Goal: Task Accomplishment & Management: Use online tool/utility

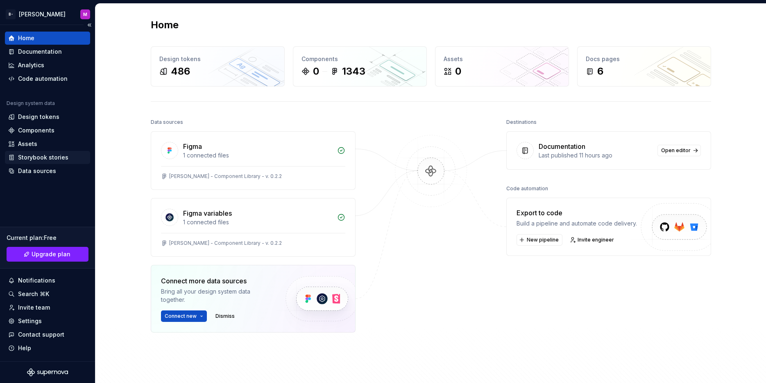
click at [69, 161] on div "Storybook stories" at bounding box center [47, 157] width 85 height 13
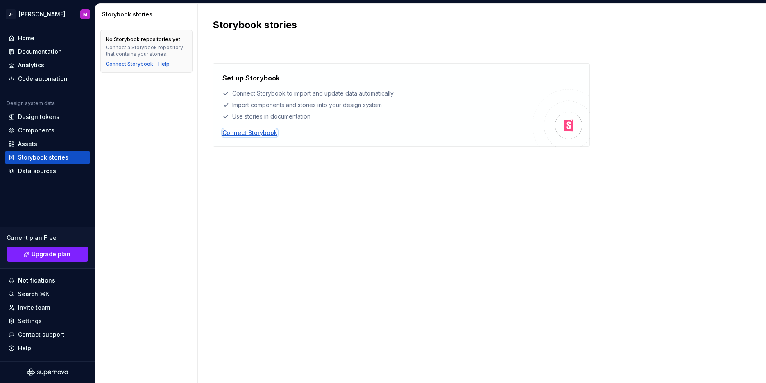
click at [259, 133] on div "Connect Storybook" at bounding box center [250, 133] width 55 height 8
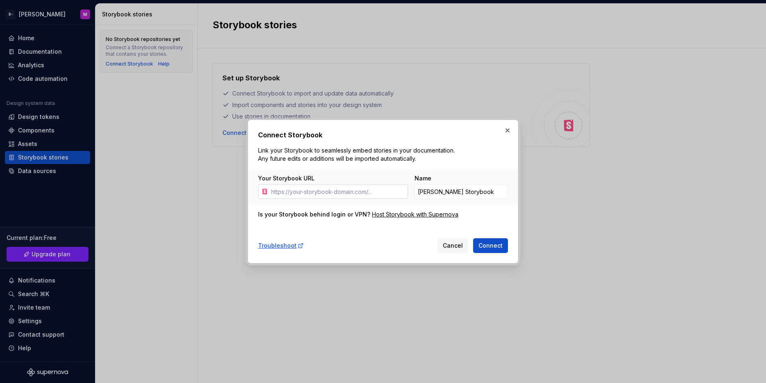
type input "Test123456!"
paste input "[URL][DOMAIN_NAME]"
click at [497, 236] on div "Troubleshoot Cancel Connect" at bounding box center [383, 244] width 250 height 18
click at [504, 241] on button "Connect" at bounding box center [490, 245] width 35 height 15
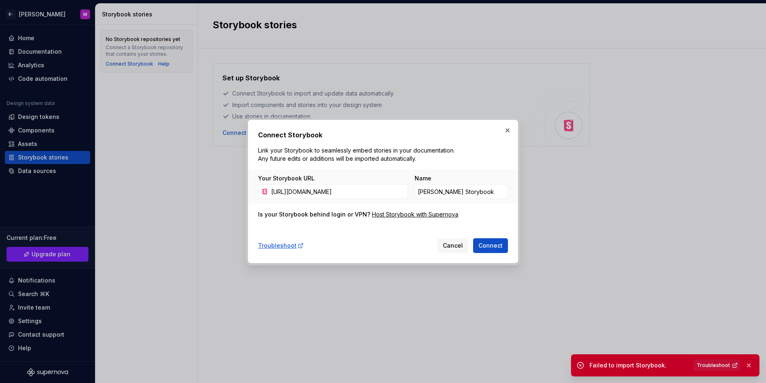
click at [714, 363] on span "Troubleshoot" at bounding box center [713, 365] width 33 height 7
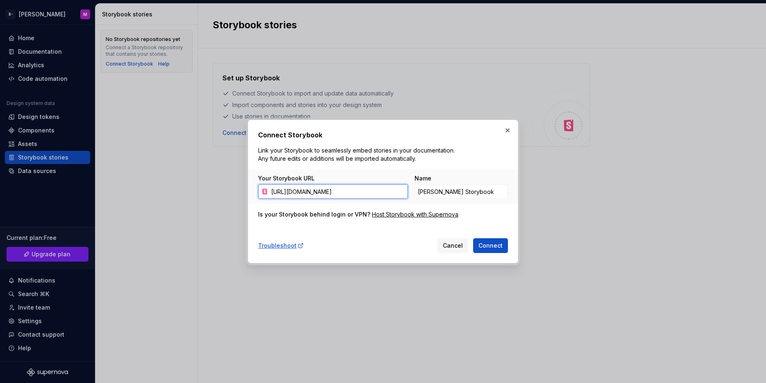
scroll to position [0, 141]
drag, startPoint x: 392, startPoint y: 193, endPoint x: 408, endPoint y: 194, distance: 16.4
click at [408, 194] on div "Your Storybook URL [URL][DOMAIN_NAME] Name [PERSON_NAME] Storybook" at bounding box center [383, 186] width 250 height 25
click at [379, 195] on input "[URL][DOMAIN_NAME]" at bounding box center [338, 191] width 140 height 15
drag, startPoint x: 286, startPoint y: 190, endPoint x: 746, endPoint y: 159, distance: 461.7
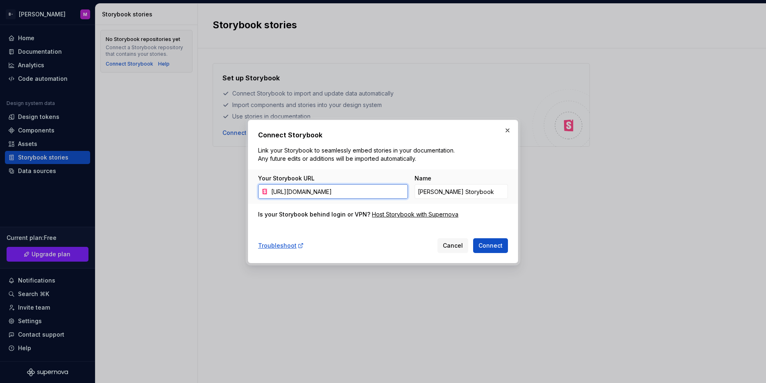
click at [746, 159] on div "Connect Storybook Link your Storybook to seamlessly embed stories in your docum…" at bounding box center [383, 191] width 766 height 383
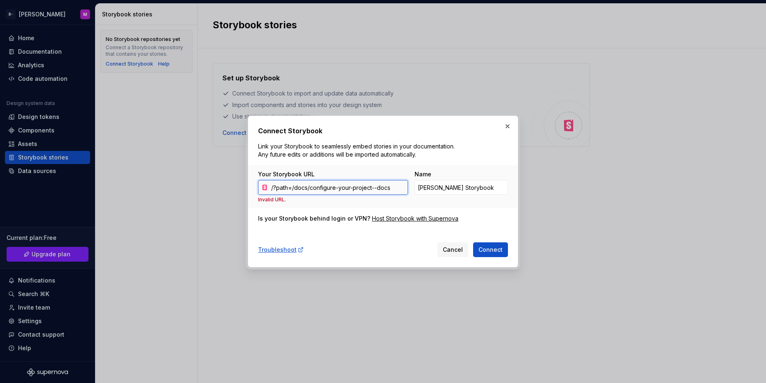
paste input "[URL][DOMAIN_NAME]"
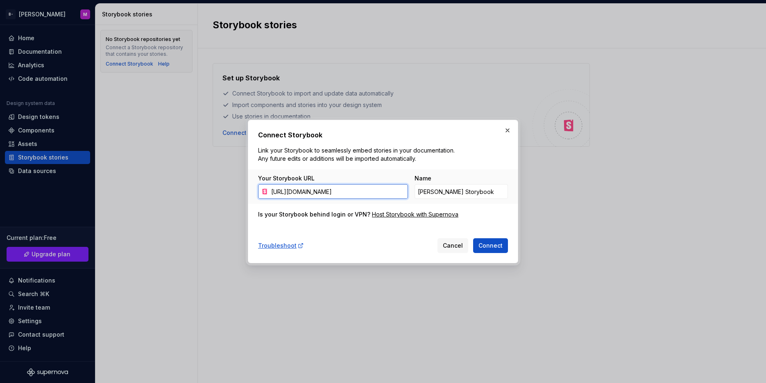
scroll to position [0, 22]
type input "[URL][DOMAIN_NAME]"
click at [489, 245] on span "Connect" at bounding box center [491, 245] width 24 height 8
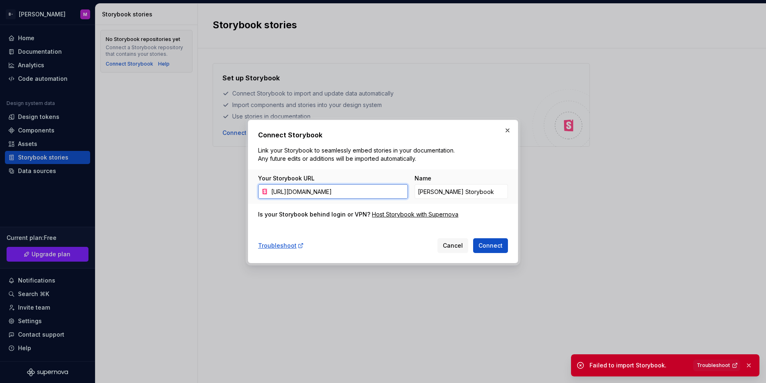
drag, startPoint x: 385, startPoint y: 195, endPoint x: 440, endPoint y: 202, distance: 55.3
click at [443, 202] on div "Your Storybook URL [URL][DOMAIN_NAME] Name [PERSON_NAME] Storybook" at bounding box center [383, 186] width 270 height 34
drag, startPoint x: 363, startPoint y: 194, endPoint x: 421, endPoint y: 190, distance: 58.0
click at [421, 190] on div "Your Storybook URL [URL][DOMAIN_NAME] Name [PERSON_NAME] Storybook" at bounding box center [383, 186] width 250 height 25
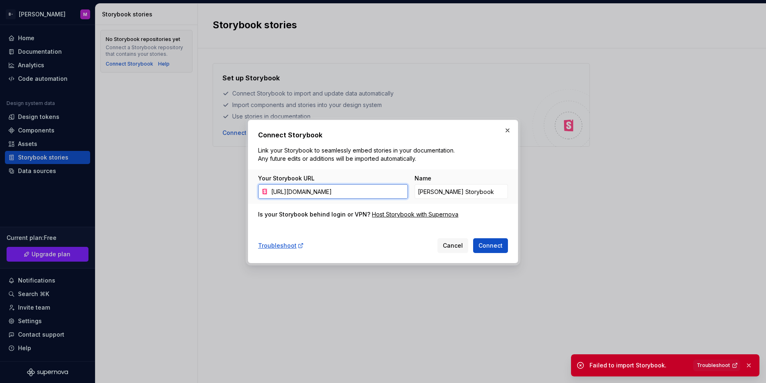
click at [398, 187] on input "[URL][DOMAIN_NAME]" at bounding box center [338, 191] width 140 height 15
drag, startPoint x: 290, startPoint y: 221, endPoint x: 300, endPoint y: 220, distance: 10.0
click at [291, 220] on div "Connect Storybook Link your Storybook to seamlessly embed stories in your docum…" at bounding box center [383, 191] width 250 height 123
click at [446, 191] on input "[PERSON_NAME] Storybook" at bounding box center [461, 191] width 93 height 15
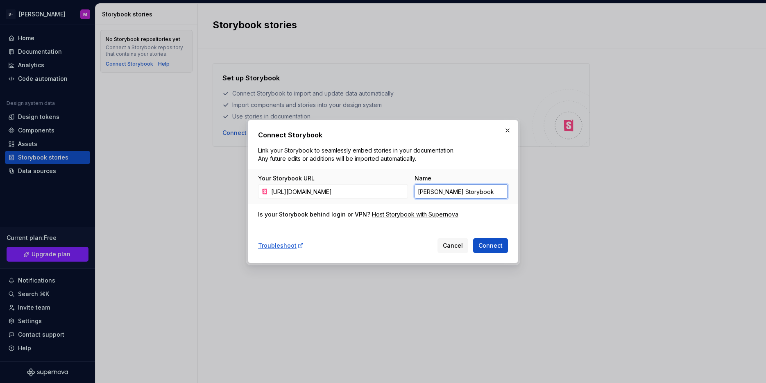
paste input "[URL][DOMAIN_NAME]"
type input "[PERSON_NAME] Storybook"
click at [386, 195] on input "[URL][DOMAIN_NAME]" at bounding box center [338, 191] width 140 height 15
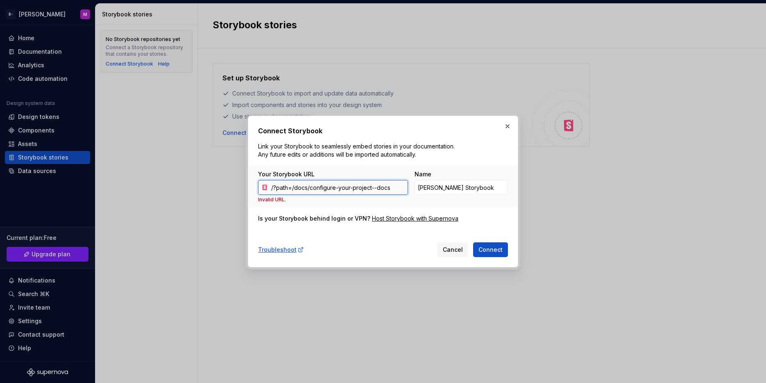
paste input "[URL][DOMAIN_NAME]"
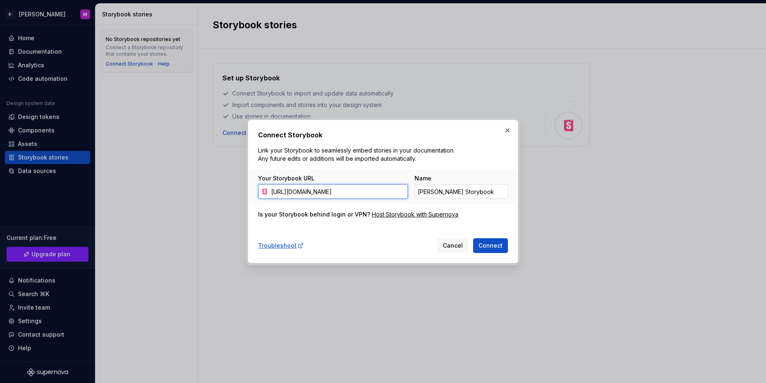
type input "[URL][DOMAIN_NAME]"
click at [460, 192] on input "[PERSON_NAME] Storybook" at bounding box center [461, 191] width 93 height 15
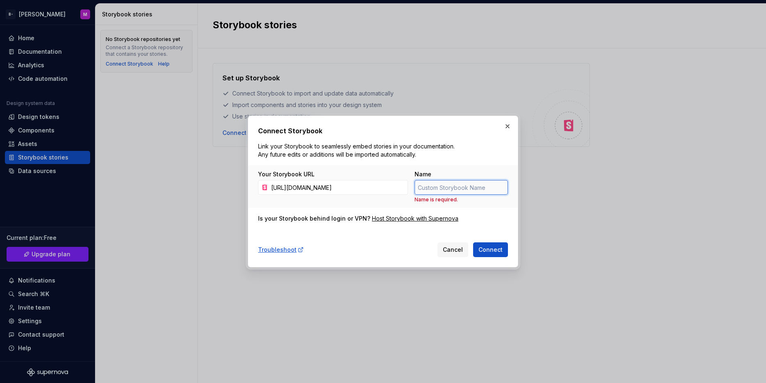
type input "[PERSON_NAME] Storybook"
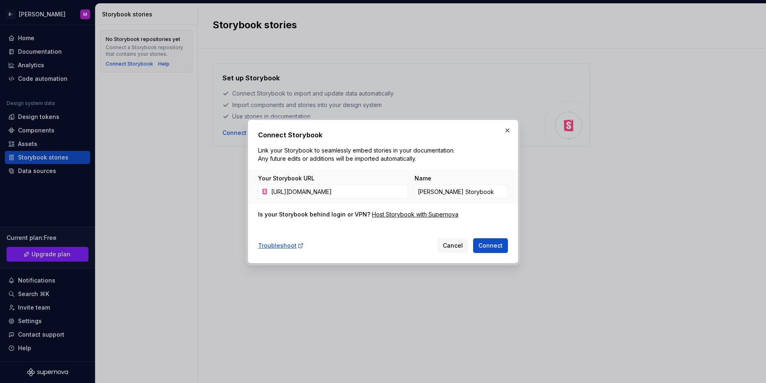
click at [482, 239] on button "Connect" at bounding box center [490, 245] width 35 height 15
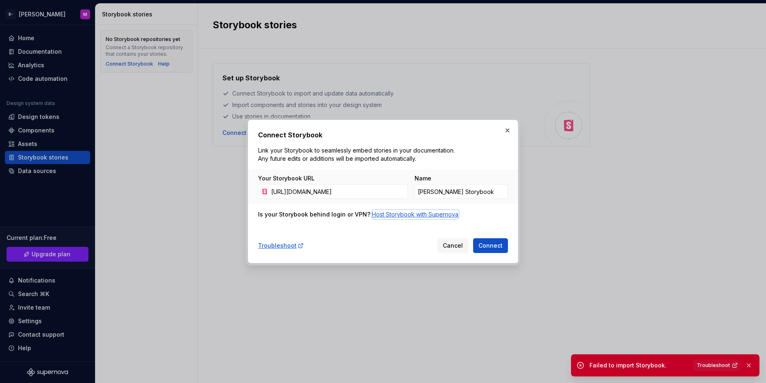
click at [395, 216] on div "Host Storybook with Supernova" at bounding box center [415, 214] width 86 height 8
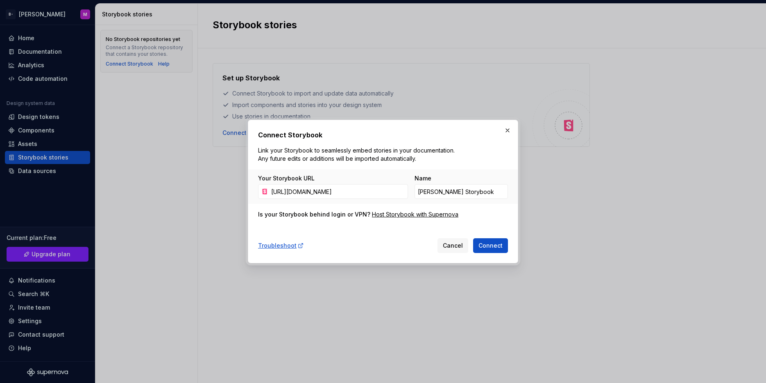
click at [414, 120] on div "Connect Storybook Link your Storybook to seamlessly embed stories in your docum…" at bounding box center [383, 191] width 270 height 143
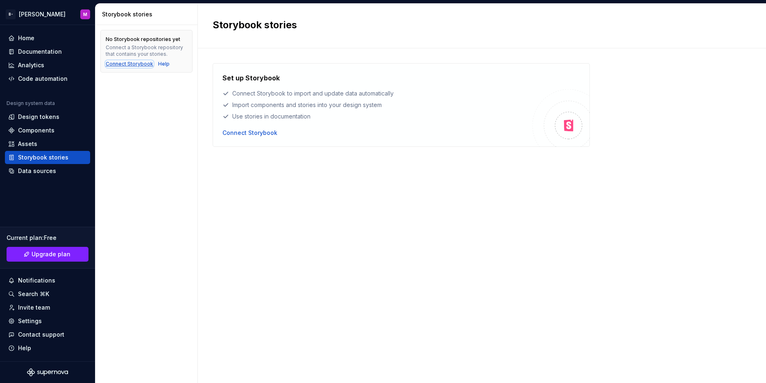
click at [129, 65] on div "Connect Storybook" at bounding box center [130, 64] width 48 height 7
click at [64, 166] on div "Data sources" at bounding box center [47, 170] width 85 height 13
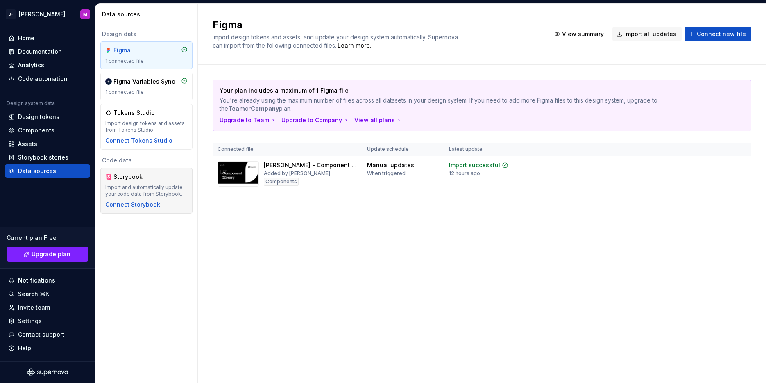
click at [122, 193] on div "Import and automatically update your code data from Storybook." at bounding box center [146, 190] width 82 height 13
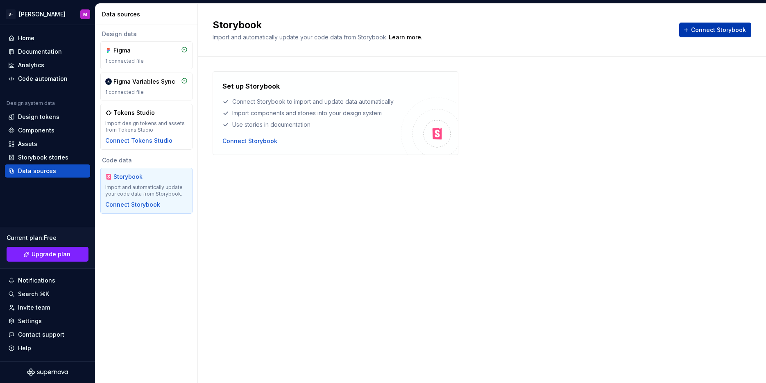
click at [700, 23] on button "Connect Storybook" at bounding box center [715, 30] width 72 height 15
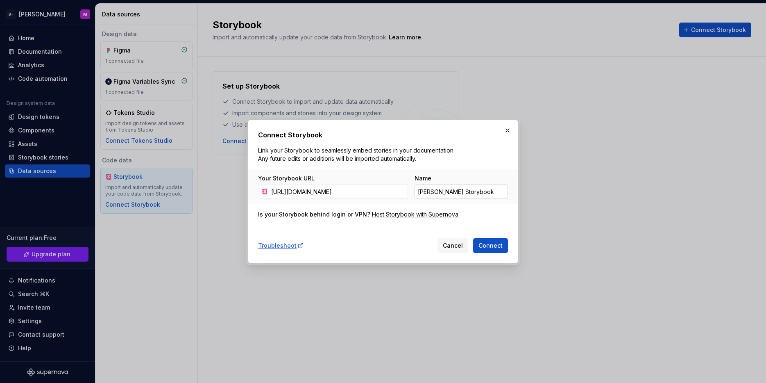
scroll to position [0, 24]
type input "[URL][DOMAIN_NAME]"
click at [479, 236] on div "Troubleshoot Cancel Connect" at bounding box center [383, 244] width 250 height 18
click at [487, 241] on span "Connect" at bounding box center [491, 245] width 24 height 8
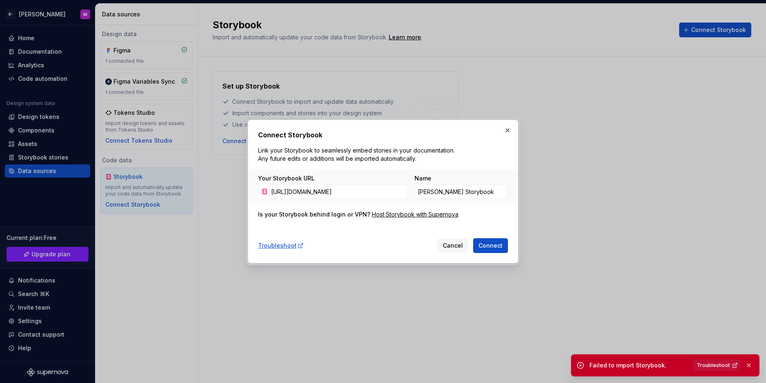
click at [705, 364] on span "Troubleshoot" at bounding box center [713, 365] width 33 height 7
